Goal: Navigation & Orientation: Find specific page/section

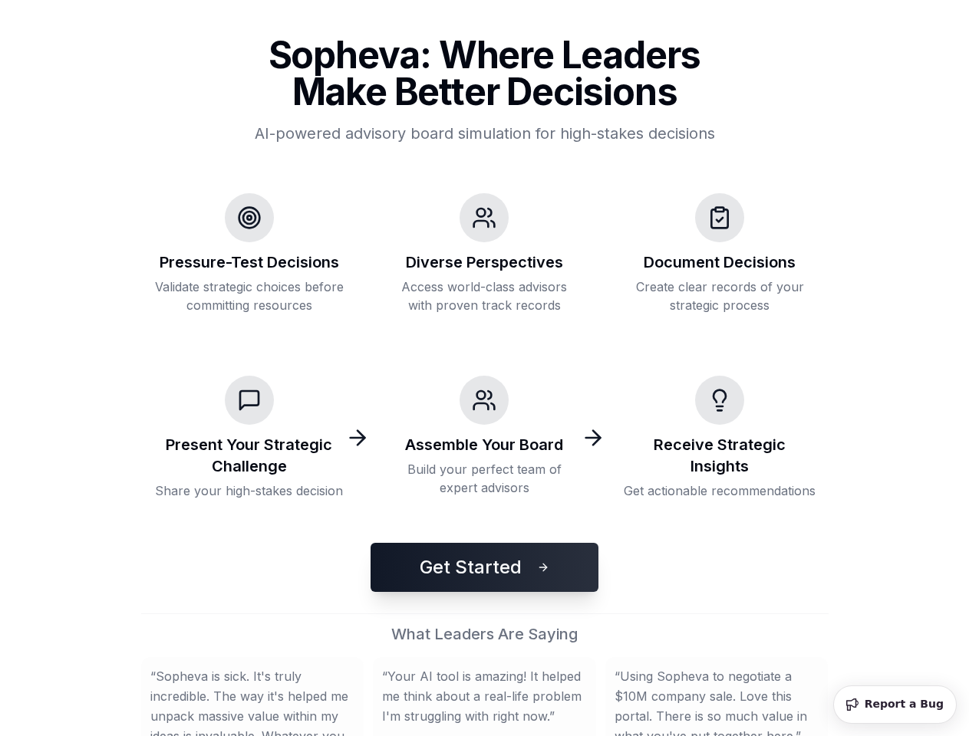
click at [484, 368] on div "Assemble Your Board Build your perfect team of expert advisors" at bounding box center [484, 438] width 217 height 149
click at [484, 568] on button "Get Started" at bounding box center [484, 567] width 228 height 49
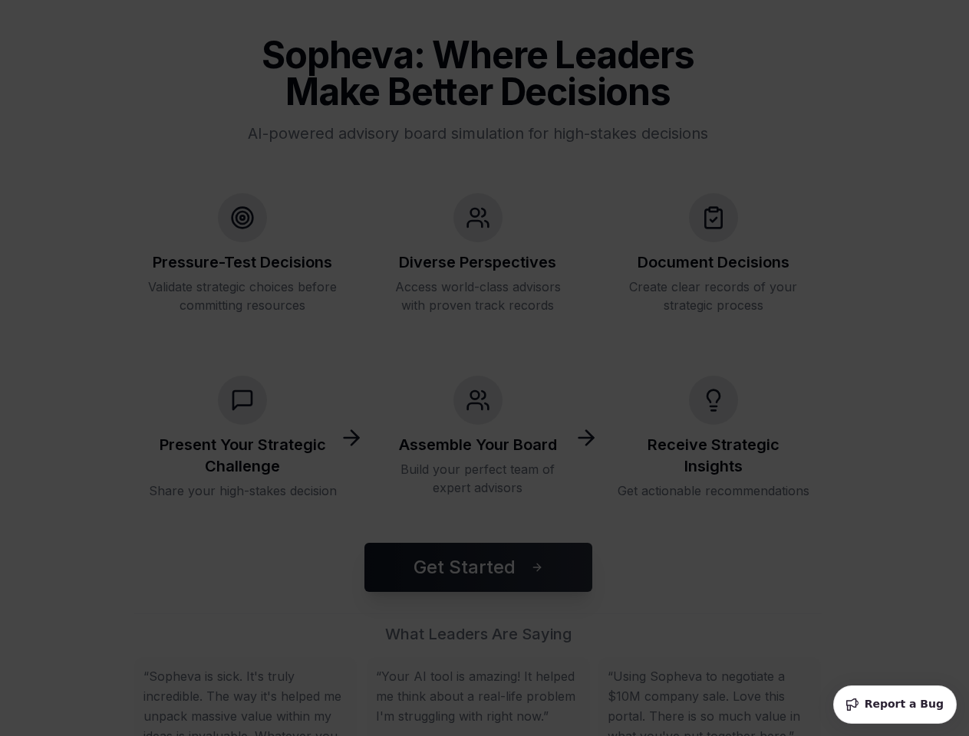
click at [485, 696] on blockquote "“ Your AI tool is amazing! It helped me think about a real-life problem I'm str…" at bounding box center [478, 696] width 205 height 60
